Goal: Complete application form: Complete application form

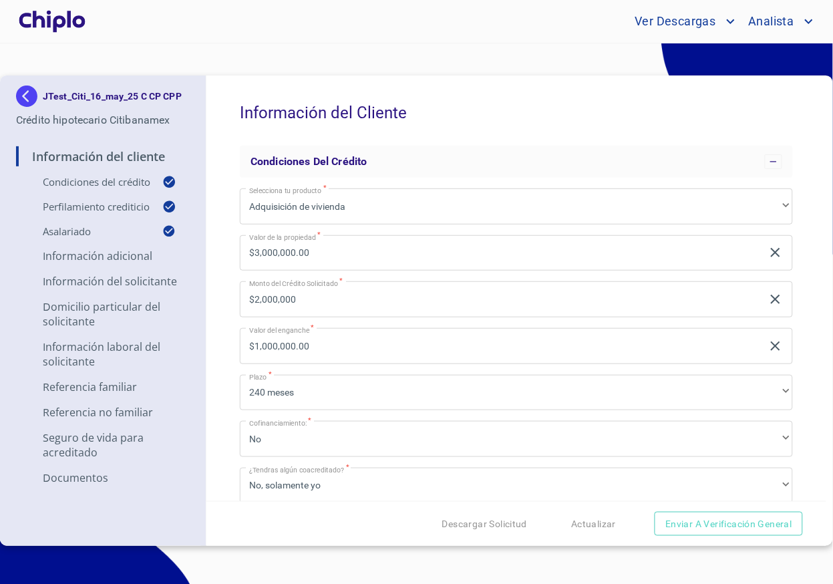
scroll to position [10, 0]
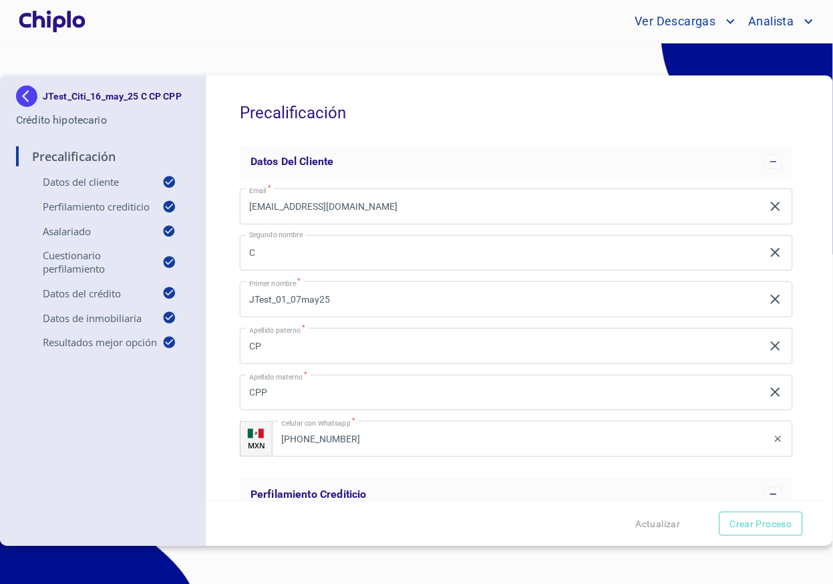
scroll to position [29, 0]
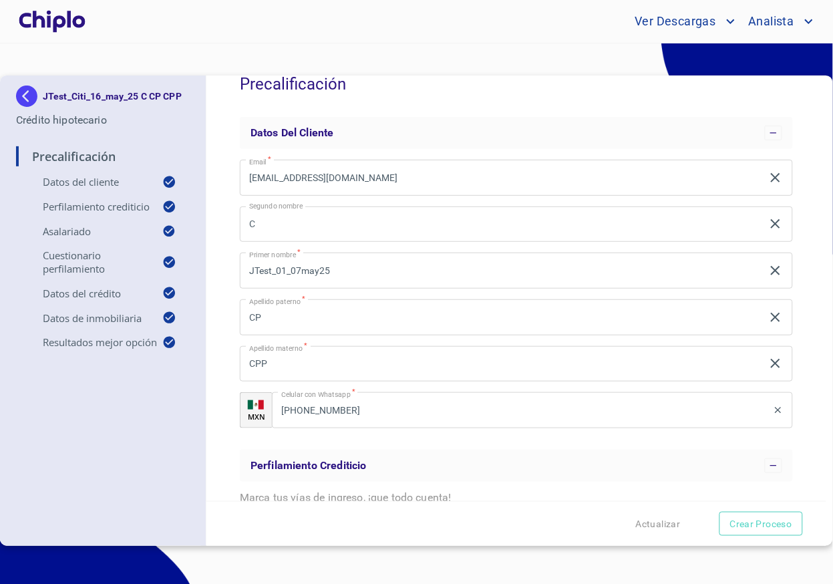
click at [219, 143] on div "Precalificación Datos del cliente Email   * julio+JTest_01_07may25@docupass.co …" at bounding box center [516, 287] width 620 height 425
click at [230, 124] on div "Precalificación Datos del cliente Email   * julio+JTest_01_07may25@docupass.co …" at bounding box center [516, 287] width 620 height 425
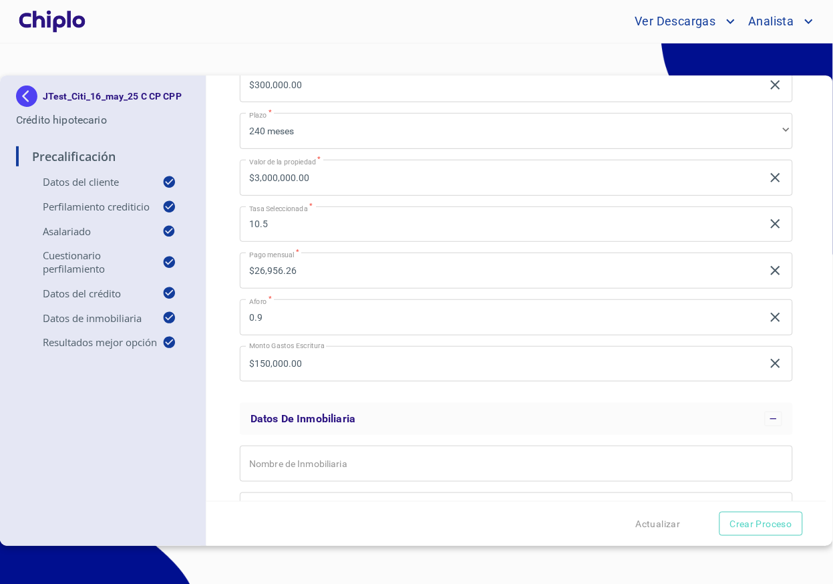
scroll to position [1028, 0]
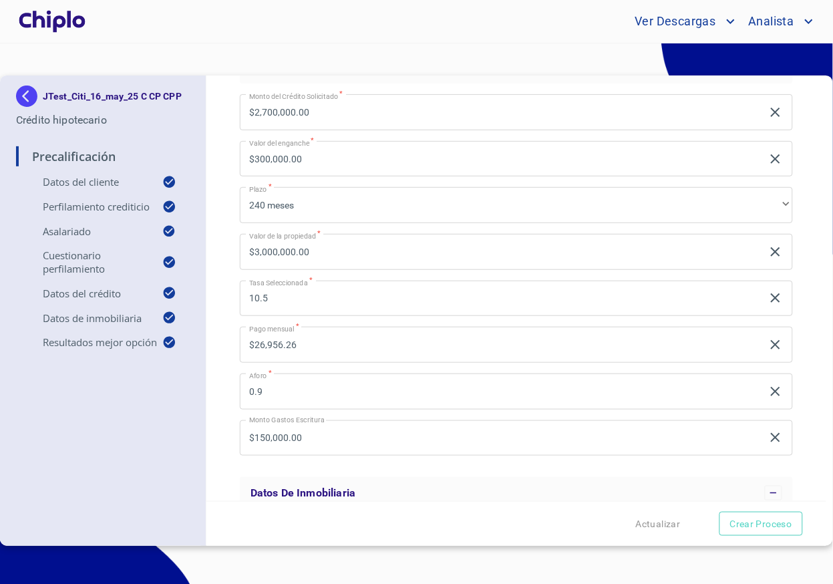
click at [216, 349] on div "Precalificación Datos del cliente Email   * julio+JTest_01_07may25@docupass.co …" at bounding box center [516, 287] width 620 height 425
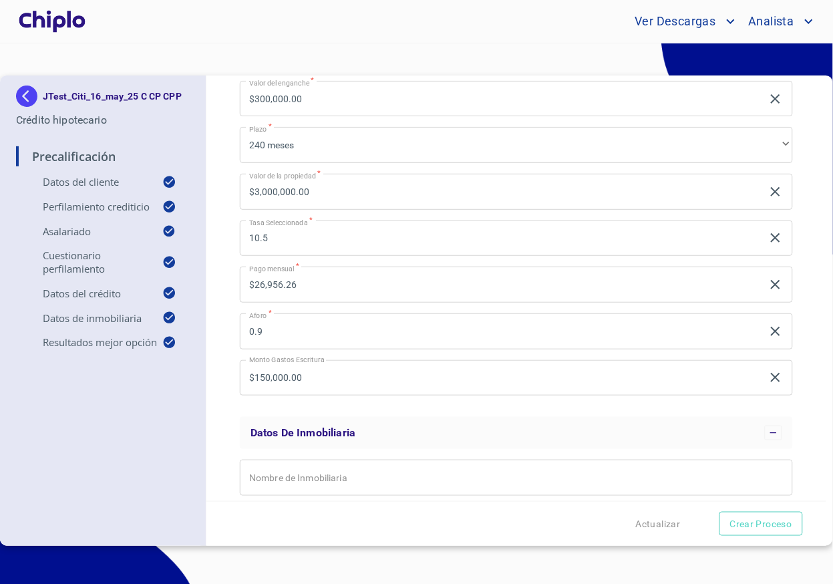
scroll to position [1069, 0]
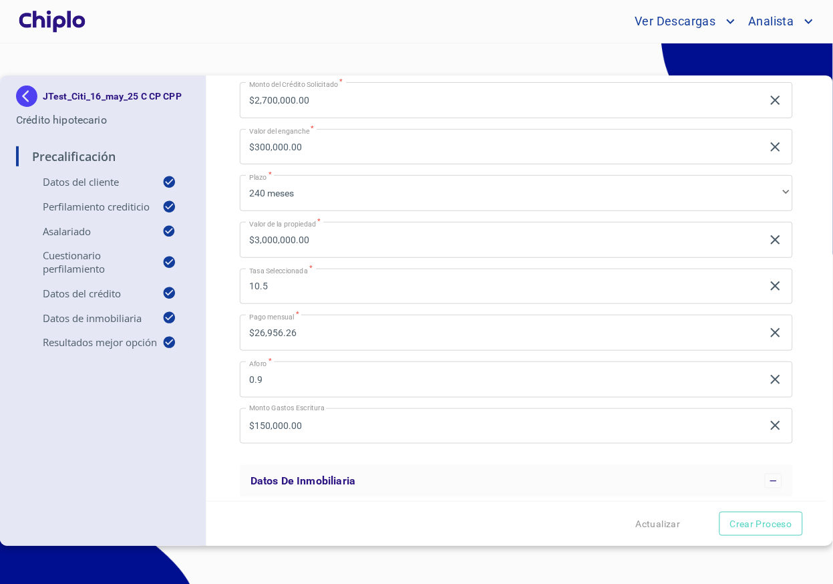
scroll to position [1050, 0]
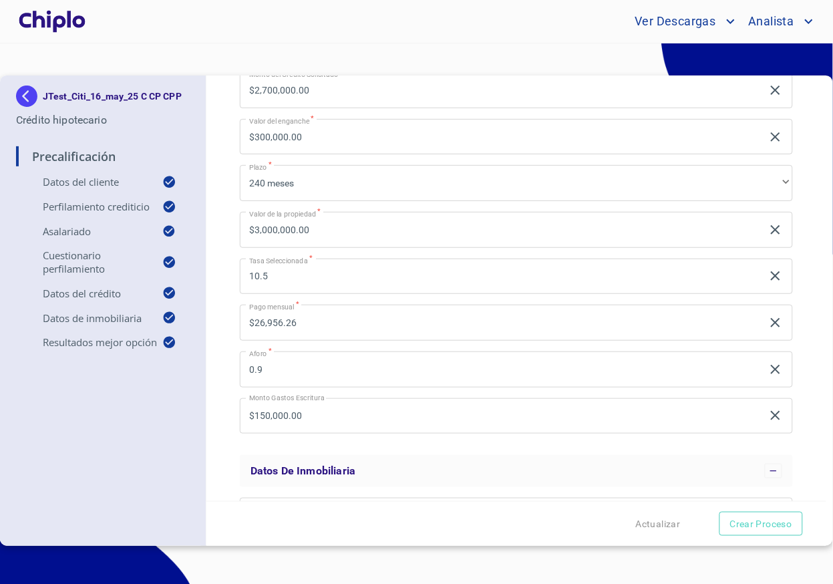
click at [217, 317] on div "Precalificación Datos del cliente Email   * julio+JTest_01_07may25@docupass.co …" at bounding box center [516, 287] width 620 height 425
click at [226, 325] on div "Precalificación Datos del cliente Email   * julio+JTest_01_07may25@docupass.co …" at bounding box center [516, 287] width 620 height 425
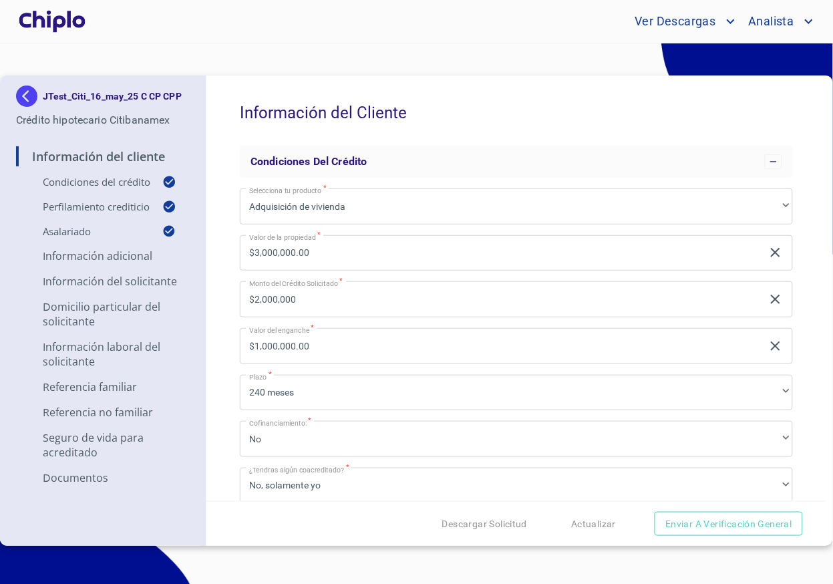
scroll to position [19, 0]
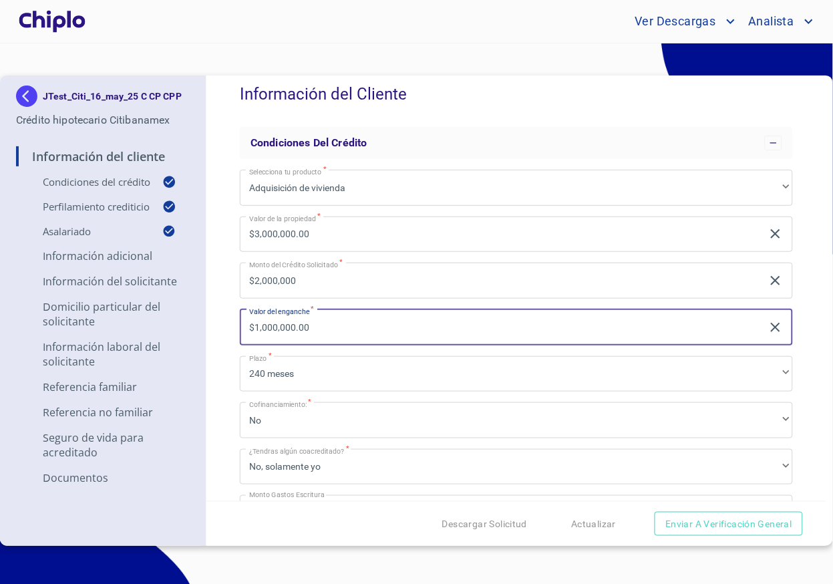
click at [308, 322] on input "$1,000,000.00" at bounding box center [501, 327] width 522 height 36
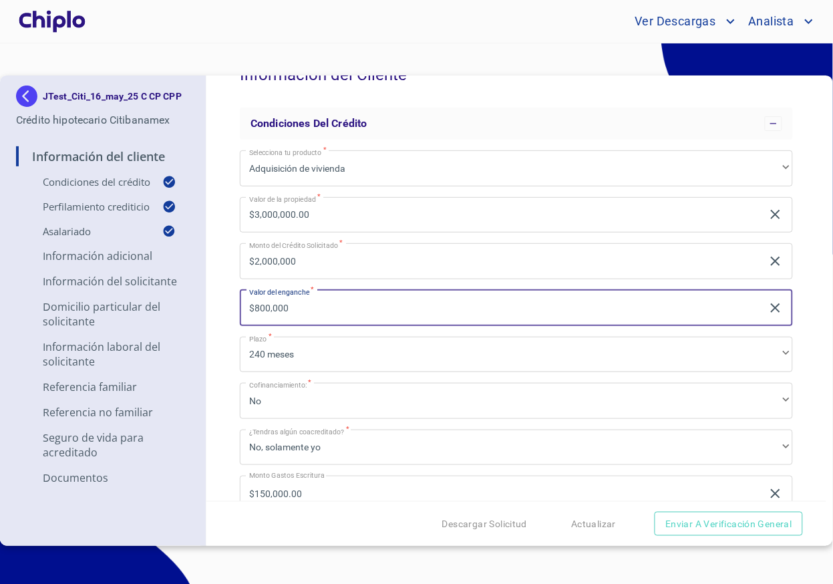
type input "$800,000"
click at [226, 315] on div "Información del Cliente Condiciones del Crédito Selecciona tu producto   * Adqu…" at bounding box center [516, 287] width 620 height 425
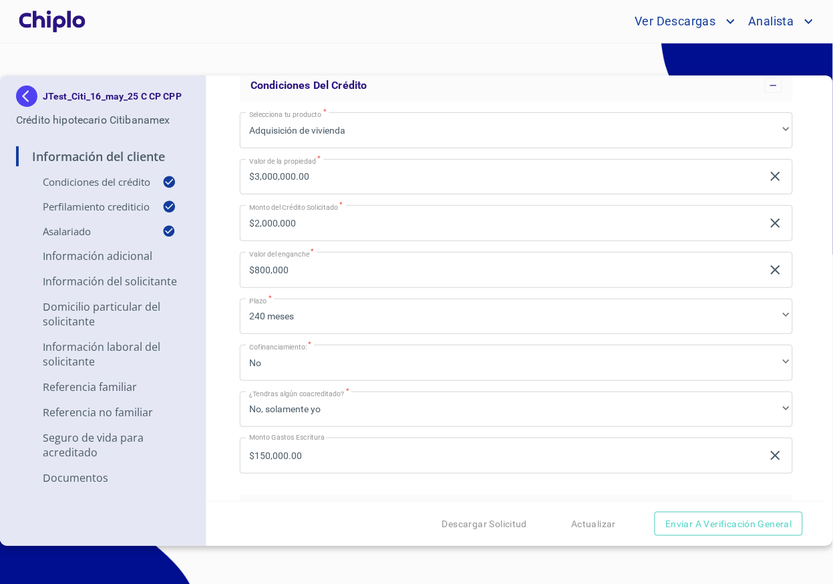
click at [796, 270] on div "Información del Cliente Condiciones del Crédito Selecciona tu producto   * Adqu…" at bounding box center [516, 287] width 620 height 425
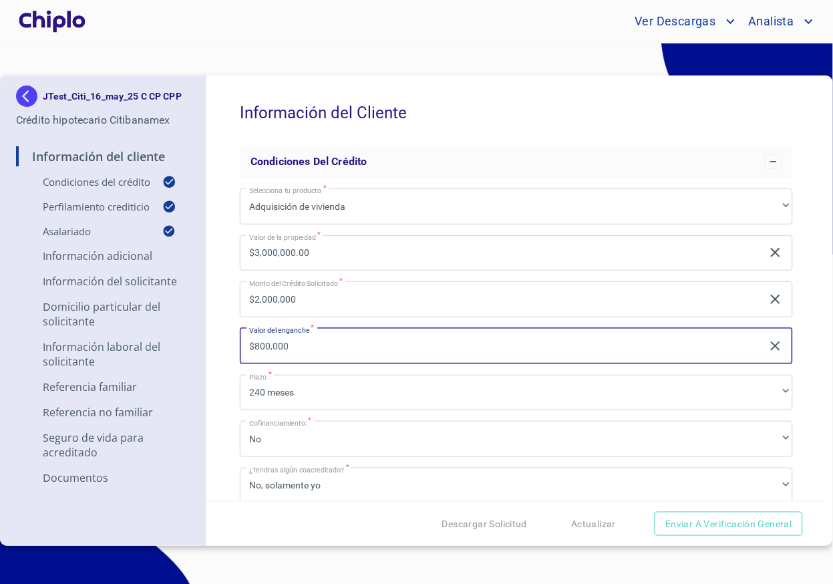
click at [275, 351] on input "$800,000" at bounding box center [501, 346] width 522 height 36
click at [224, 349] on div "Información del Cliente Condiciones del Crédito Selecciona tu producto   * Adqu…" at bounding box center [516, 287] width 620 height 425
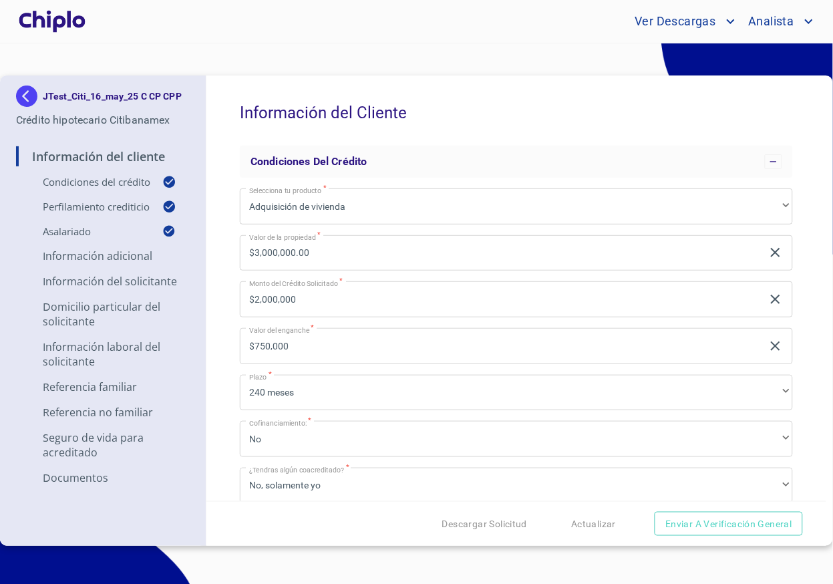
click at [302, 338] on input "$750,000" at bounding box center [501, 346] width 522 height 36
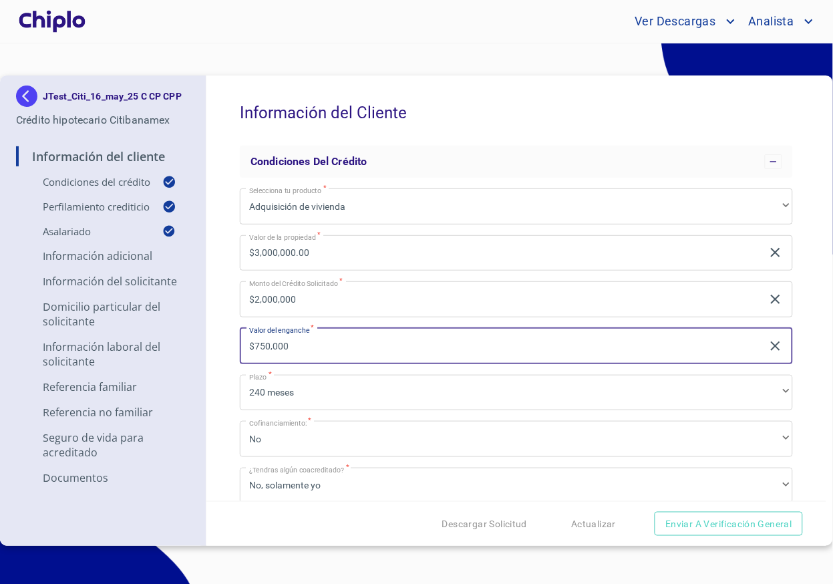
click at [302, 338] on input "$750,000" at bounding box center [501, 346] width 522 height 36
type input "$800,000"
click at [232, 339] on div "Información del Cliente Condiciones del Crédito Selecciona tu producto   * Adqu…" at bounding box center [516, 287] width 620 height 425
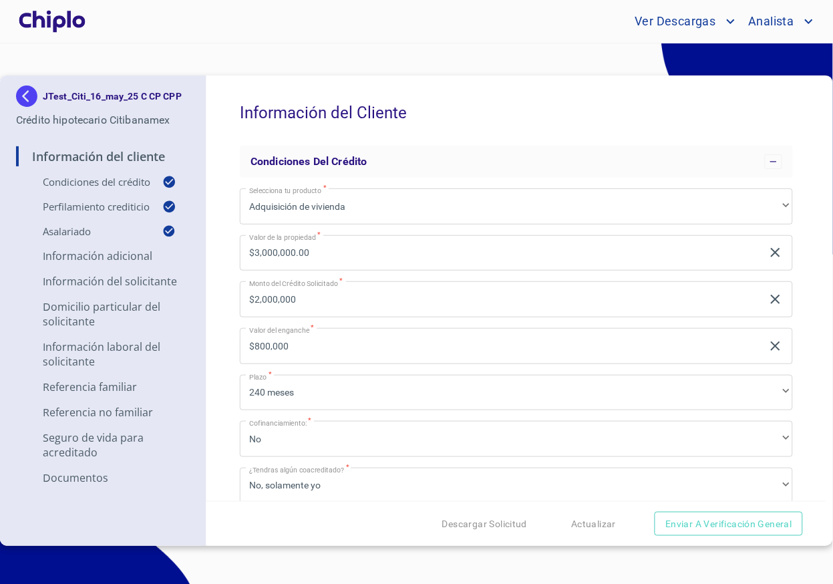
click at [317, 295] on input "$2,000,000" at bounding box center [501, 299] width 522 height 36
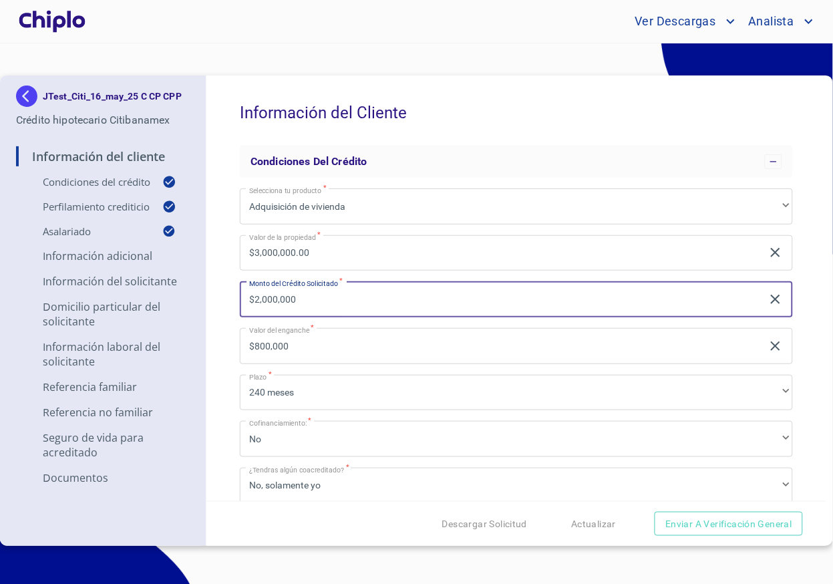
click at [317, 295] on input "$2,000,000" at bounding box center [501, 299] width 522 height 36
type input "$2,400,000"
click at [220, 290] on div "Información del Cliente Condiciones del Crédito Selecciona tu producto   * Adqu…" at bounding box center [516, 287] width 620 height 425
type input "$600,000.00"
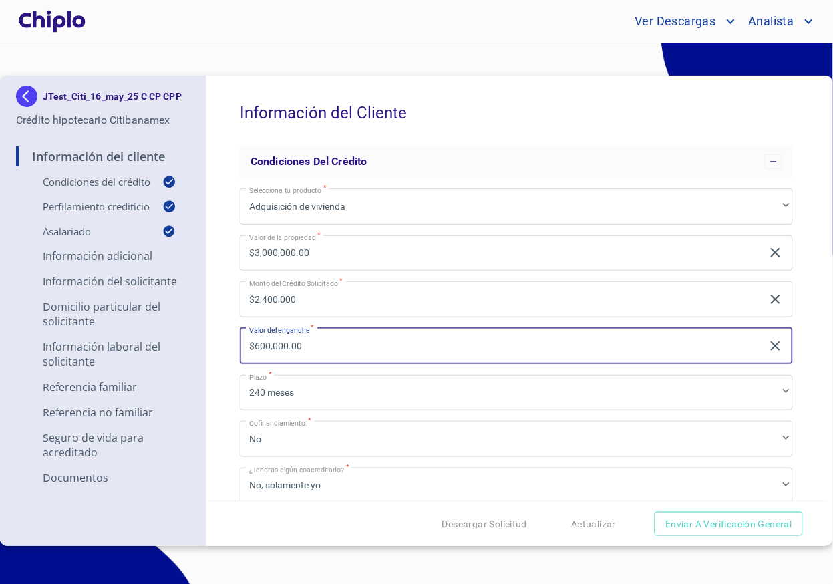
click at [328, 354] on input "$600,000.00" at bounding box center [501, 346] width 522 height 36
type input "$700,000"
click at [226, 347] on div "Información del Cliente Condiciones del Crédito Selecciona tu producto   * Adqu…" at bounding box center [516, 287] width 620 height 425
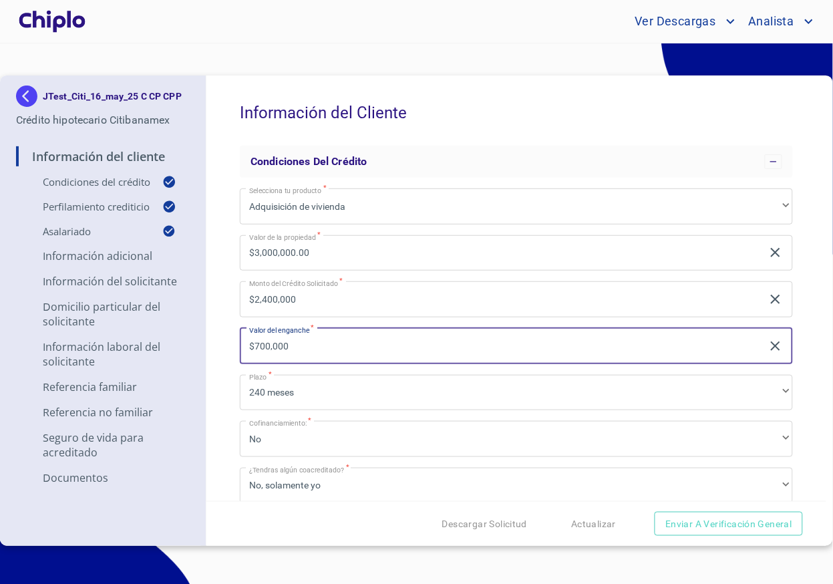
type input "$2,300,000.00"
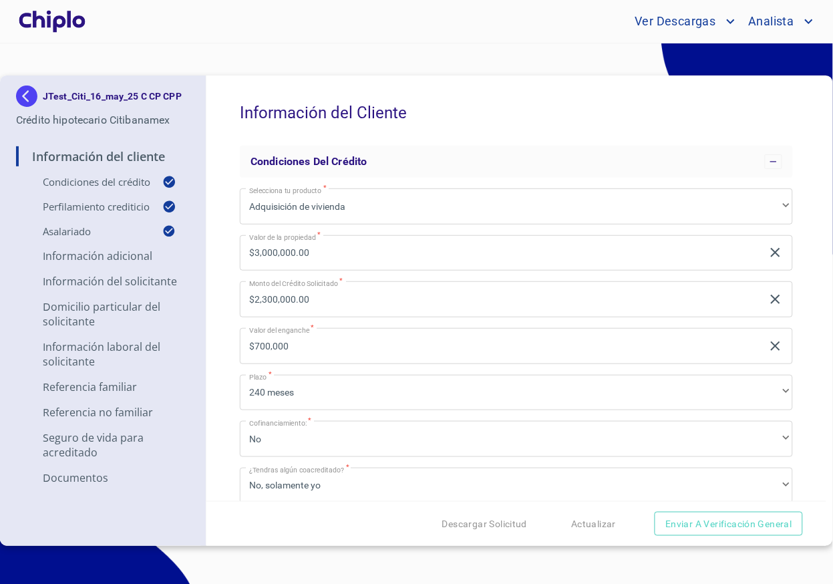
click at [222, 315] on div "Información del Cliente Condiciones del Crédito Selecciona tu producto   * Adqu…" at bounding box center [516, 287] width 620 height 425
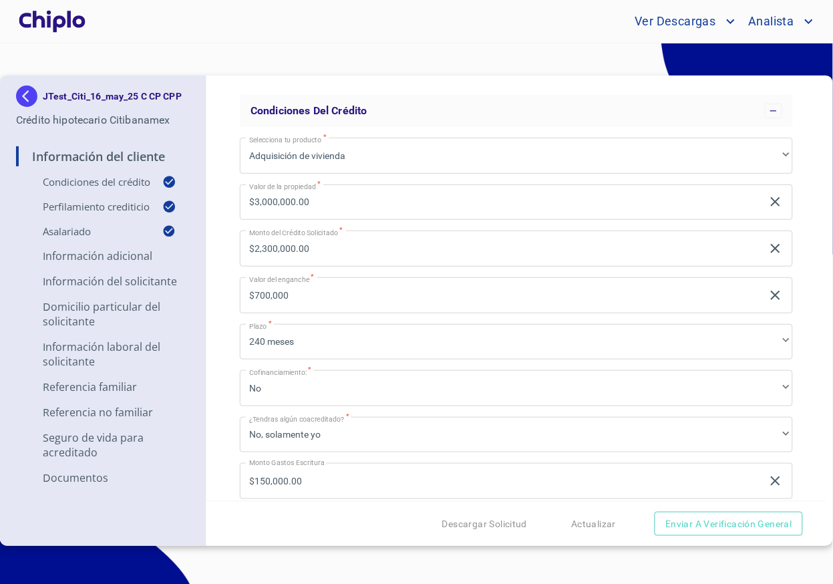
scroll to position [41, 0]
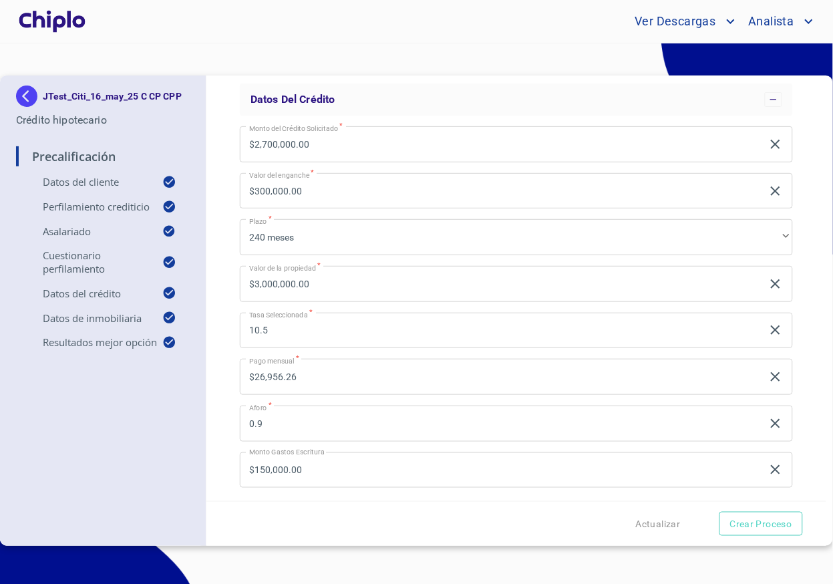
scroll to position [962, 0]
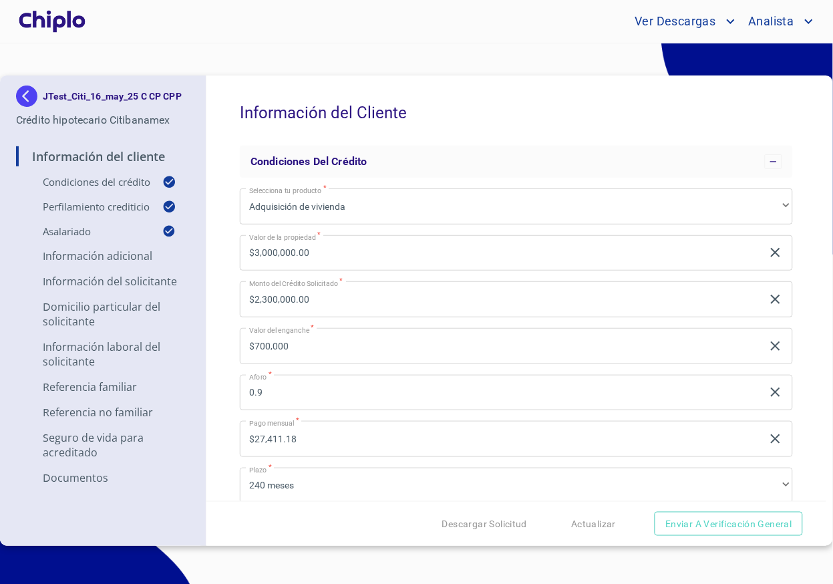
click at [449, 39] on div "Ver Descargas Analista" at bounding box center [416, 21] width 833 height 43
click at [428, 47] on section "JTest_Citi_16_may_25 C CP CPP Crédito hipotecario Citibanamex Información del C…" at bounding box center [416, 313] width 833 height 540
click at [410, 49] on section "JTest_Citi_16_may_25 C CP CPP Crédito hipotecario Citibanamex Información del C…" at bounding box center [416, 313] width 833 height 540
click at [248, 110] on h5 "Información del Cliente" at bounding box center [516, 112] width 553 height 55
click at [249, 110] on h5 "Información del Cliente" at bounding box center [516, 112] width 553 height 55
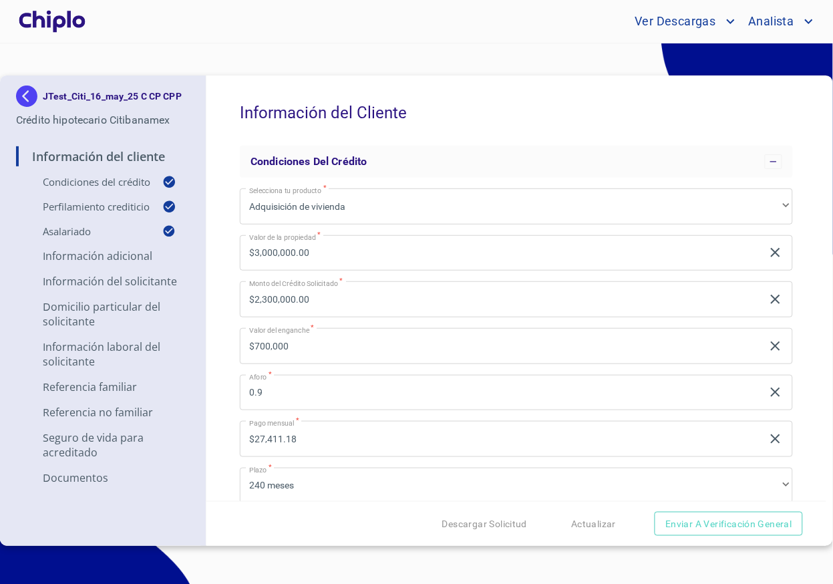
click at [363, 106] on h5 "Información del Cliente" at bounding box center [516, 112] width 553 height 55
click at [333, 70] on section "JTest_Citi_16_may_25 C CP CPP Crédito hipotecario Citibanamex Información del C…" at bounding box center [416, 313] width 833 height 540
click at [370, 25] on div "Ver Descargas Analista" at bounding box center [452, 21] width 729 height 21
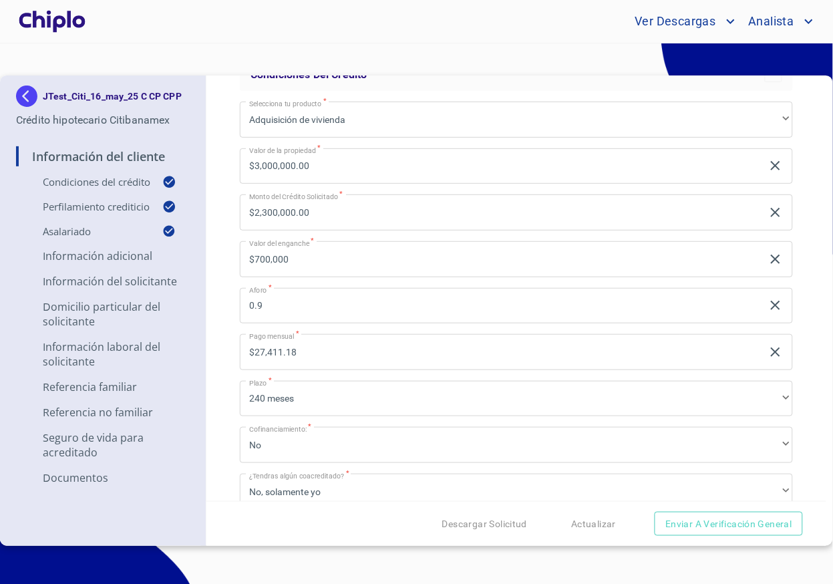
scroll to position [67, 0]
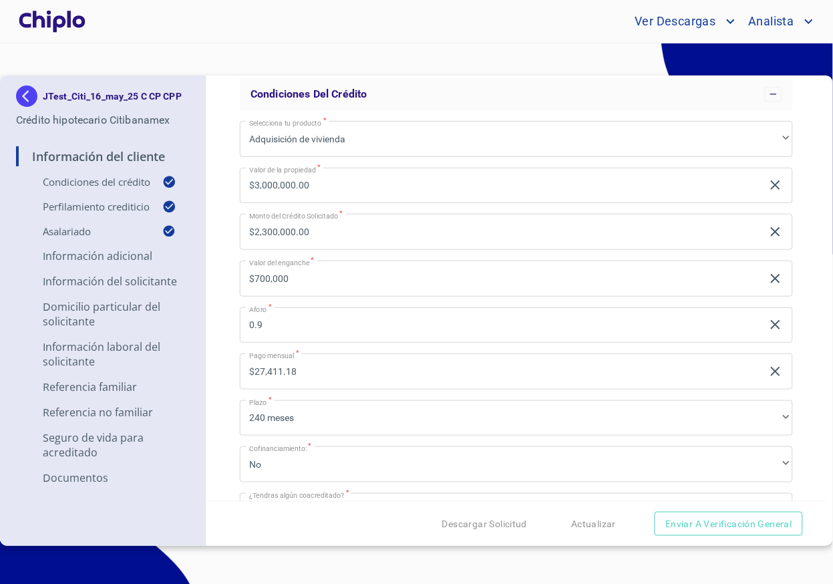
click at [298, 180] on input "$3,000,000.00" at bounding box center [501, 186] width 522 height 36
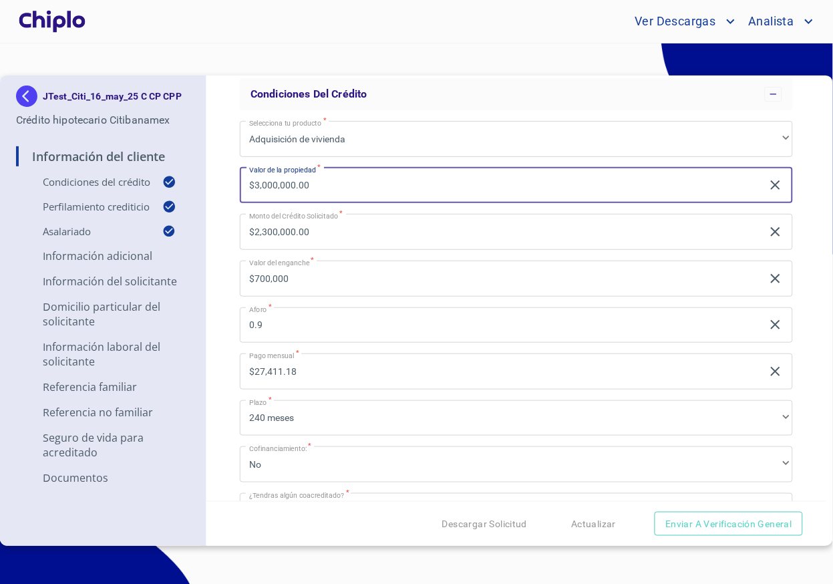
click at [298, 180] on input "$3,000,000.00" at bounding box center [501, 186] width 522 height 36
type input "$2,290,000"
click at [228, 228] on div "Información del Cliente Condiciones del Crédito Selecciona tu producto   * Adqu…" at bounding box center [516, 287] width 620 height 425
type input "$2,061,000.00"
type input "$229,000.00"
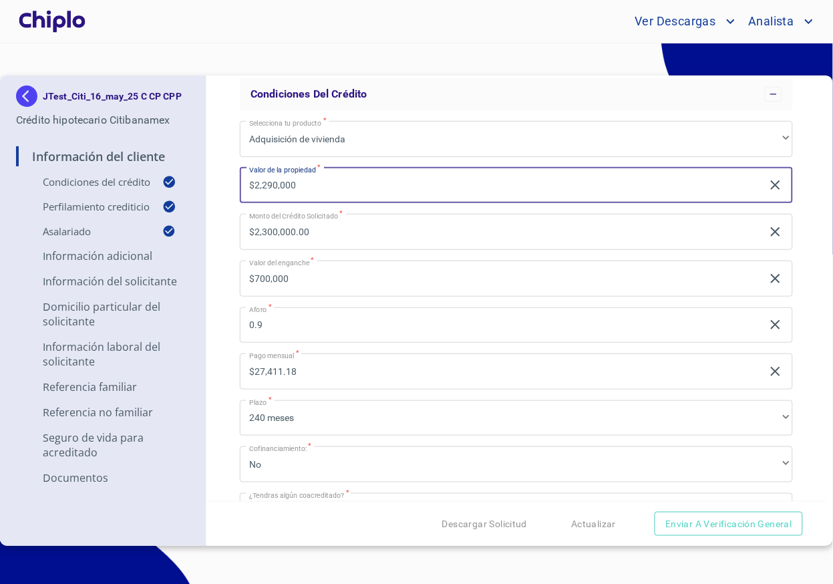
type input "0.90"
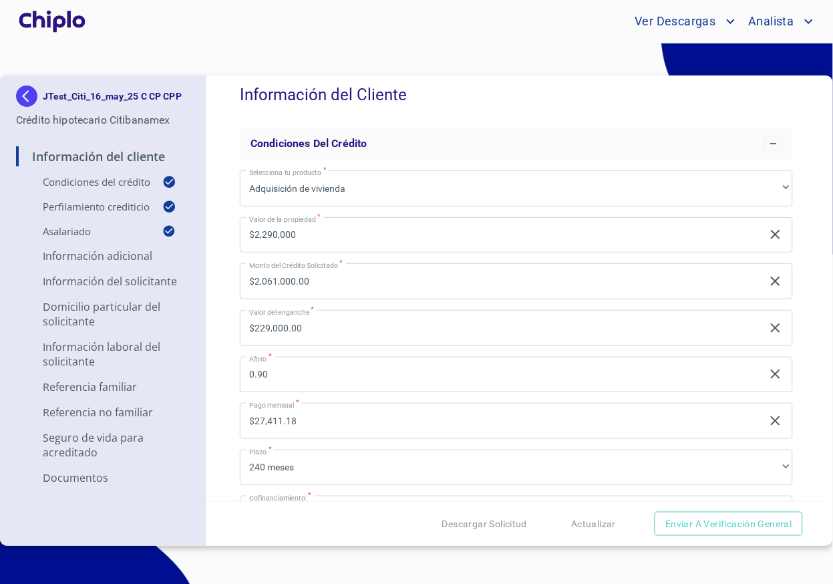
scroll to position [27, 0]
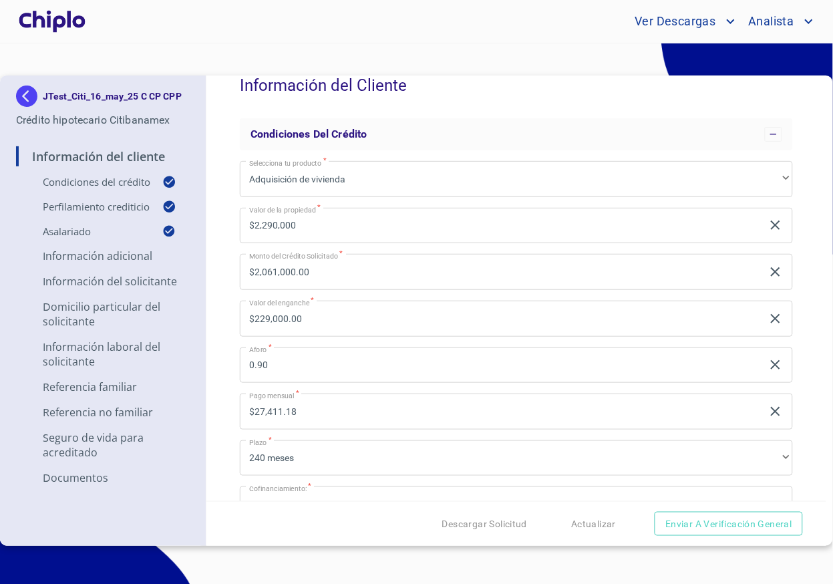
click at [345, 274] on input "$2,061,000.00" at bounding box center [501, 272] width 522 height 36
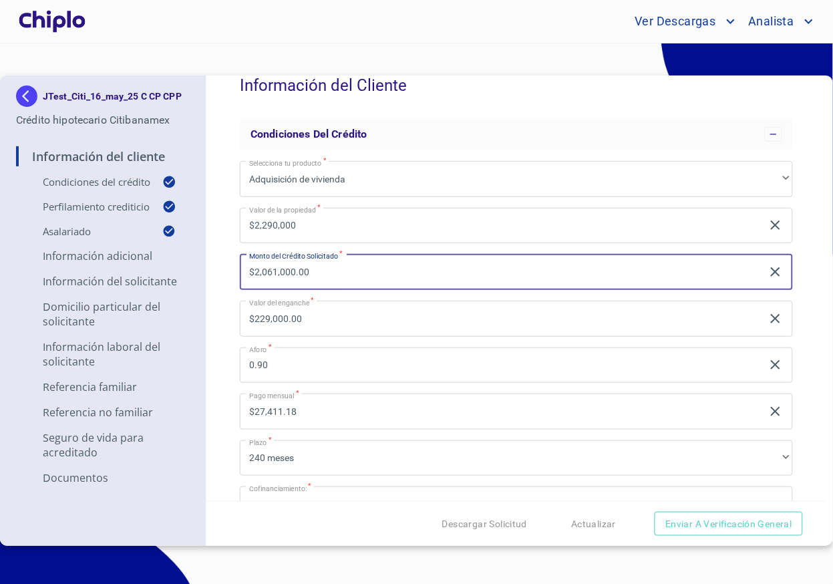
click at [345, 274] on input "$2,061,000.00" at bounding box center [501, 272] width 522 height 36
click at [304, 321] on input "$229,000.00" at bounding box center [501, 318] width 522 height 36
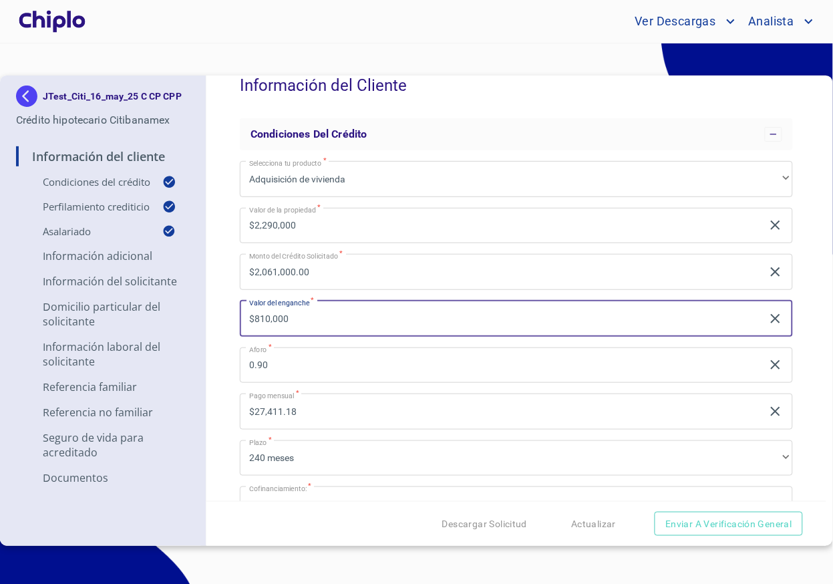
type input "$810,000"
click at [225, 317] on div "Información del Cliente Condiciones del Crédito Selecciona tu producto   * Adqu…" at bounding box center [516, 287] width 620 height 425
type input "$1,480,000.00"
type input "0.65"
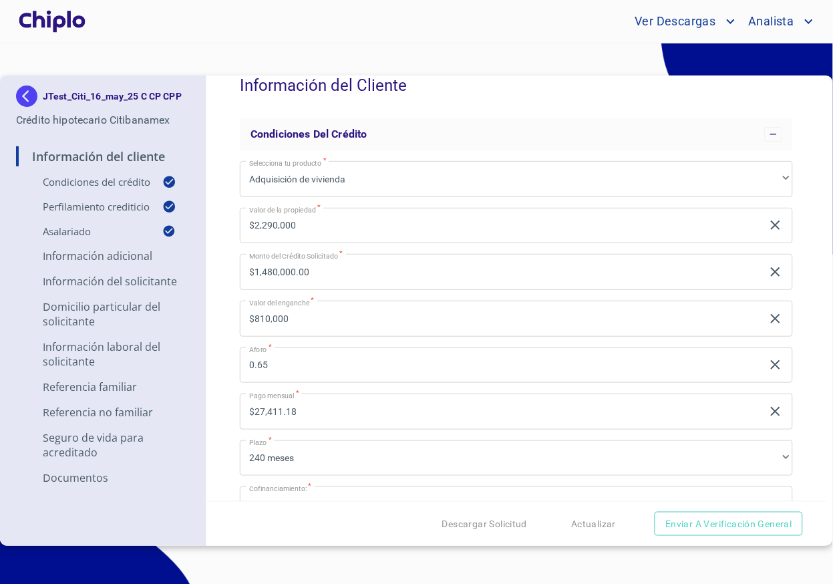
click at [222, 369] on div "Información del Cliente Condiciones del Crédito Selecciona tu producto   * Adqu…" at bounding box center [516, 287] width 620 height 425
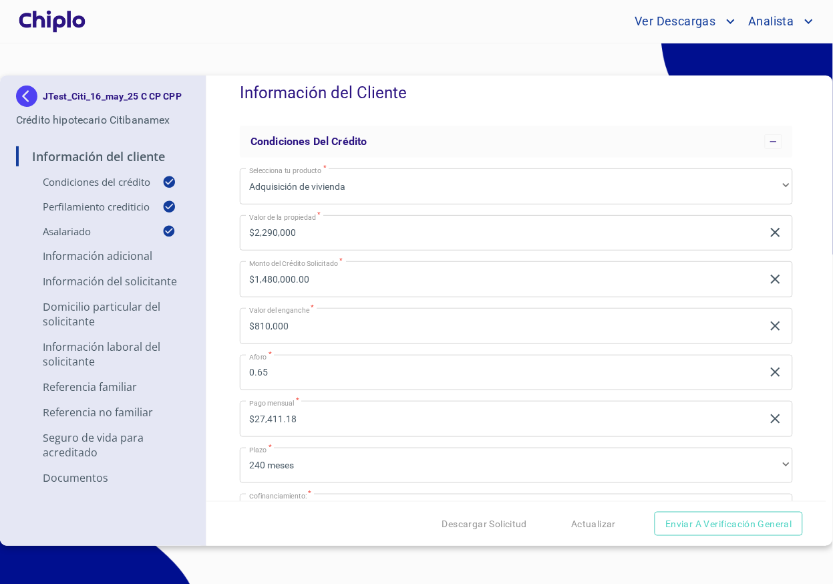
scroll to position [38, 0]
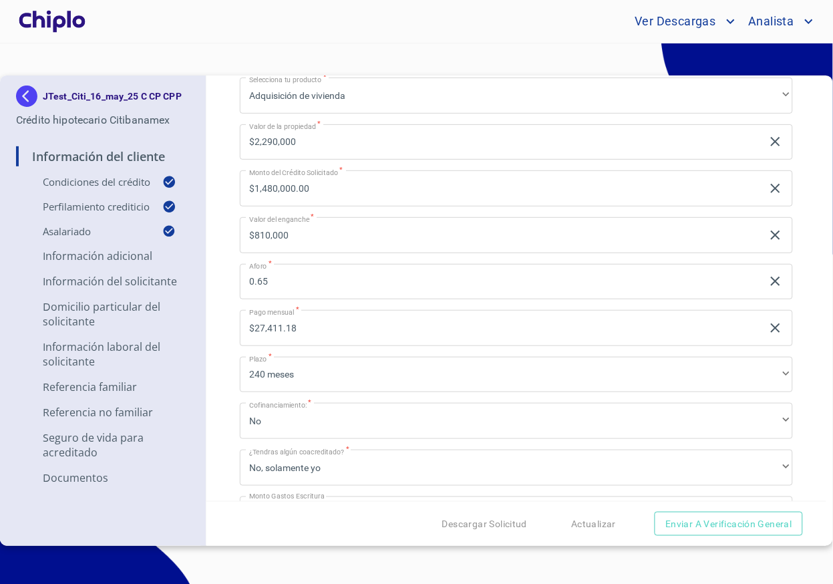
scroll to position [101, 0]
